Goal: Transaction & Acquisition: Purchase product/service

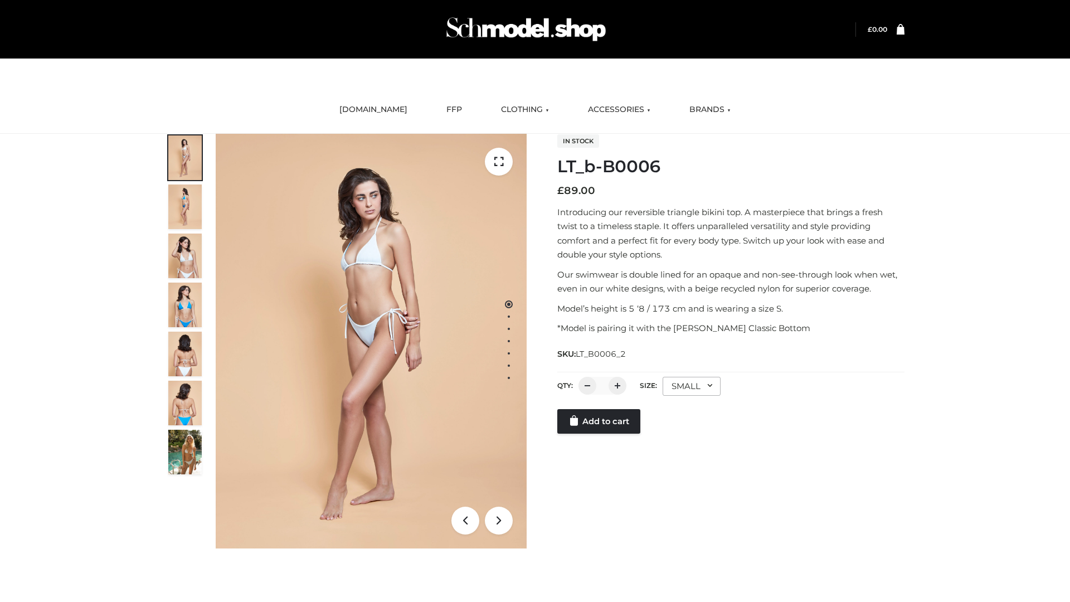
click at [600, 434] on link "Add to cart" at bounding box center [598, 421] width 83 height 25
